Goal: Entertainment & Leisure: Consume media (video, audio)

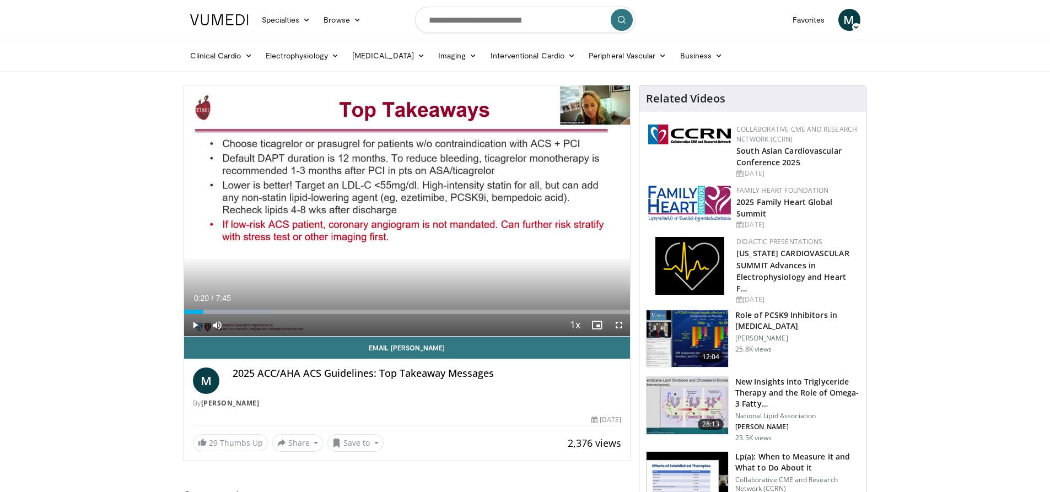
click at [193, 326] on span "Video Player" at bounding box center [195, 325] width 22 height 22
click at [192, 310] on div "Loaded : 19.17% 0:24 0:09" at bounding box center [407, 312] width 446 height 4
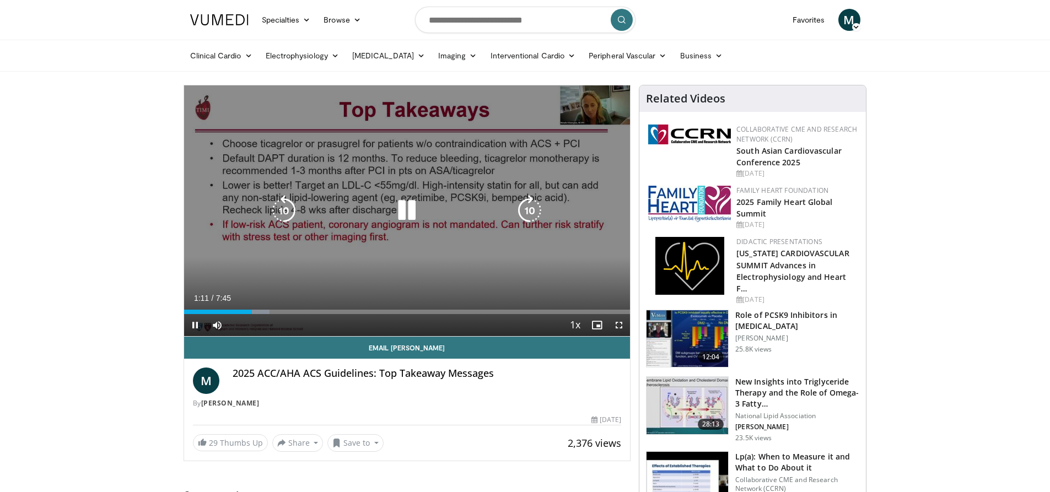
click at [327, 236] on div "10 seconds Tap to unmute" at bounding box center [407, 210] width 446 height 251
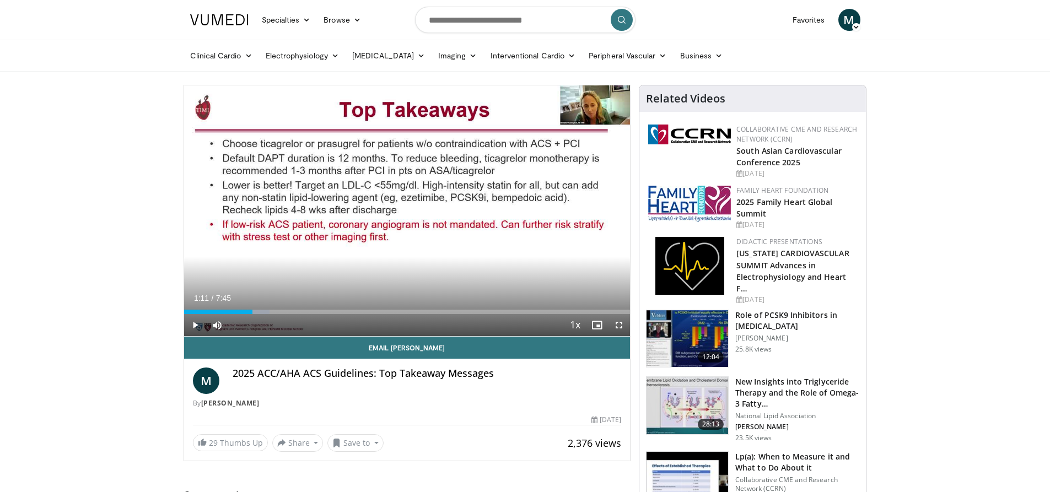
click at [274, 208] on div "10 seconds Tap to unmute" at bounding box center [407, 210] width 446 height 251
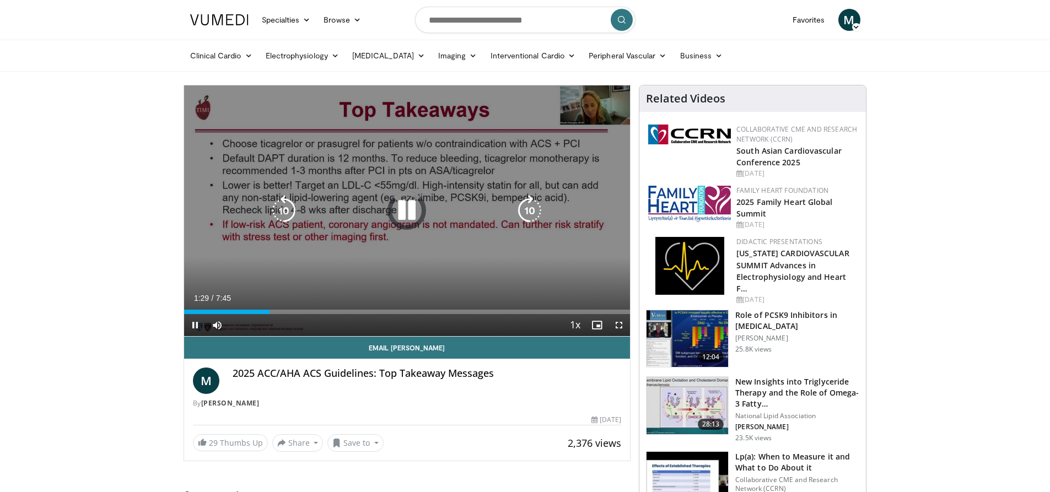
click at [406, 211] on icon "Video Player" at bounding box center [406, 210] width 31 height 31
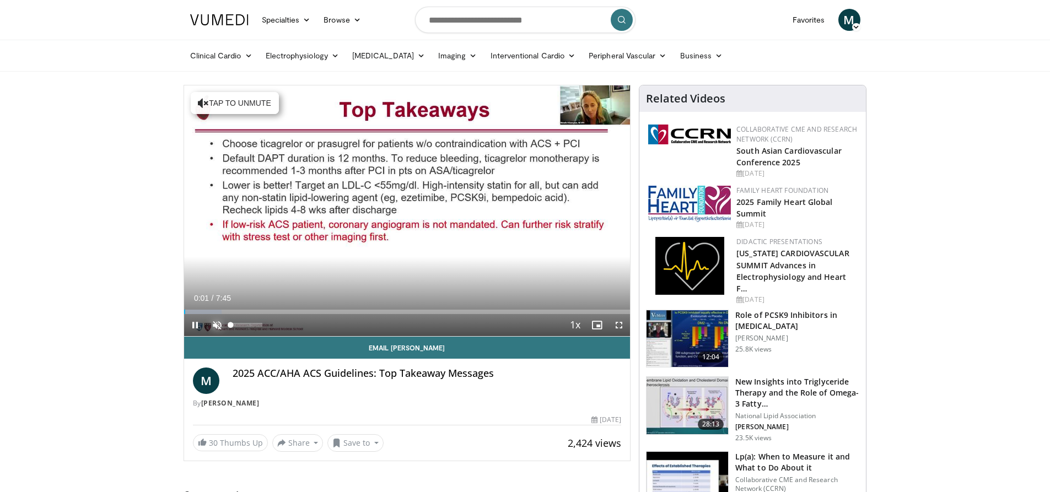
click at [220, 325] on span "Video Player" at bounding box center [217, 325] width 22 height 22
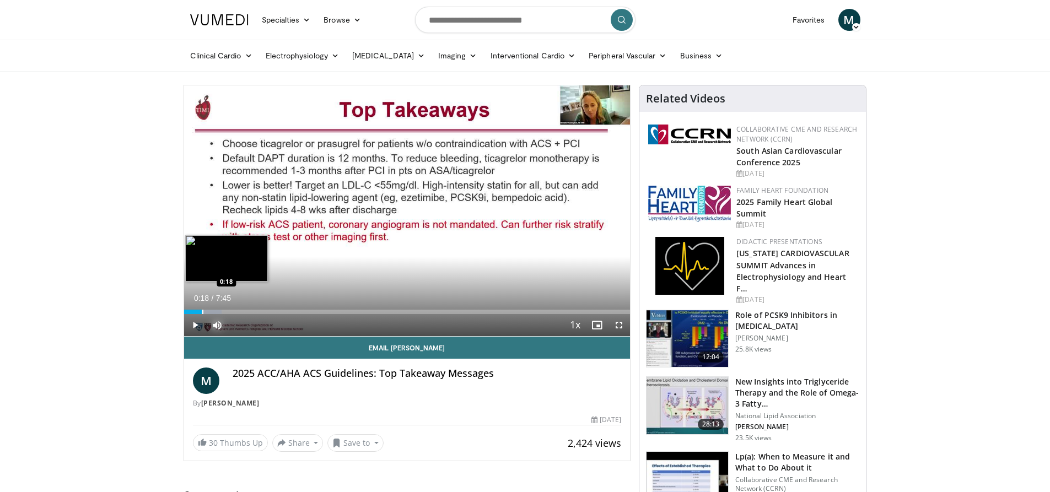
click at [202, 309] on div "Loaded : 8.51% 0:18 0:18" at bounding box center [407, 309] width 446 height 10
